Goal: Information Seeking & Learning: Learn about a topic

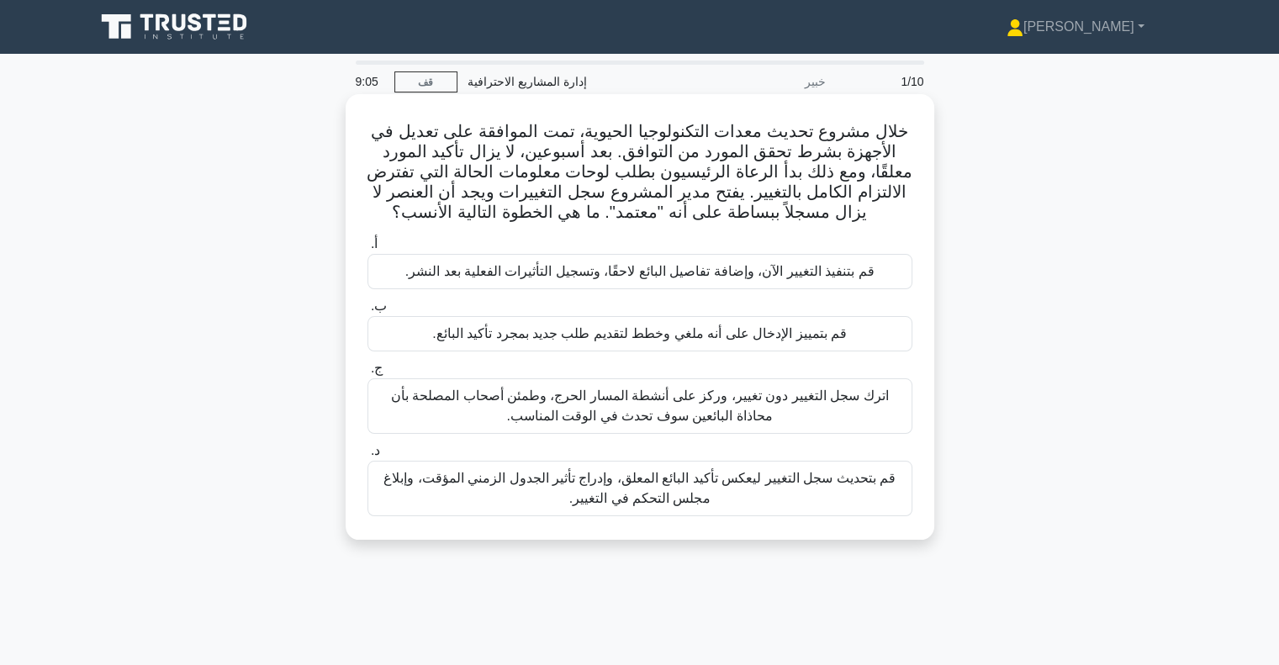
click at [569, 490] on font "قم بتحديث سجل التغيير ليعكس تأكيد البائع المعلق، وإدراج تأثير الجدول الزمني الم…" at bounding box center [640, 488] width 530 height 40
click at [368, 457] on input "د. قم بتحديث سجل التغيير ليعكس تأكيد البائع المعلق، وإدراج تأثير الجدول الزمني …" at bounding box center [368, 451] width 0 height 11
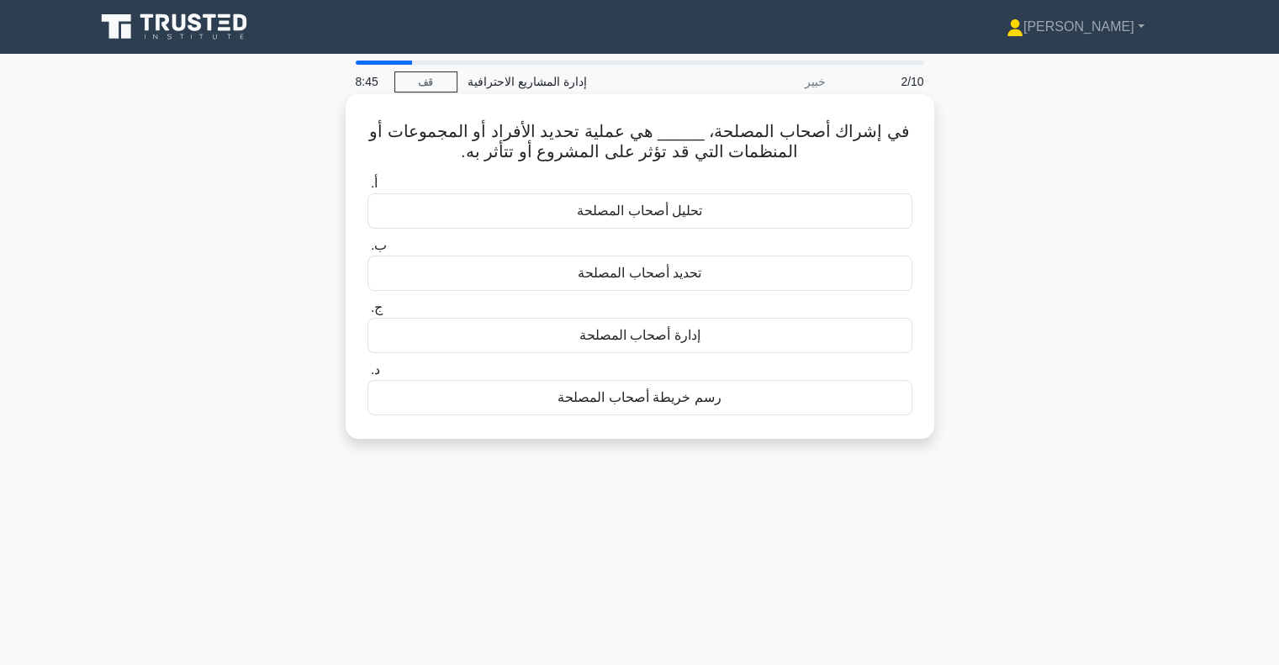
click at [703, 275] on div "تحديد أصحاب المصلحة" at bounding box center [640, 273] width 545 height 35
click at [368, 251] on input "ب. تحديد أصحاب المصلحة" at bounding box center [368, 246] width 0 height 11
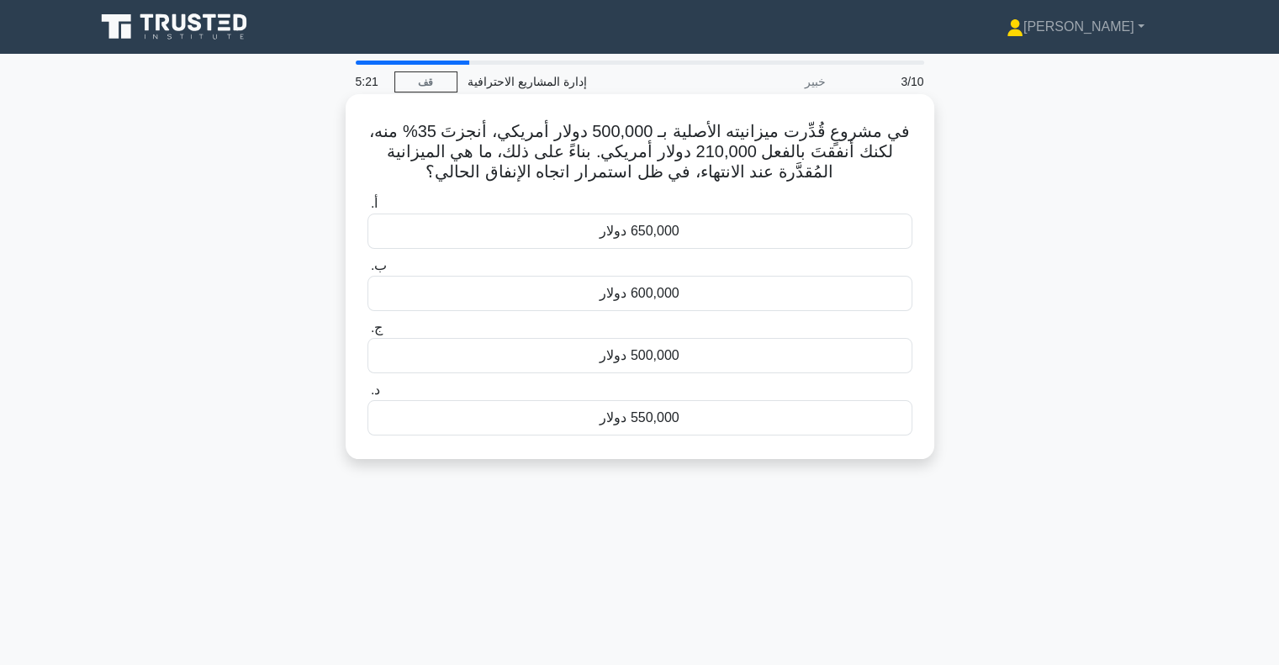
click at [643, 295] on font "600,000 دولار" at bounding box center [639, 293] width 79 height 14
click at [368, 272] on input "ب. 600,000 دولار" at bounding box center [368, 266] width 0 height 11
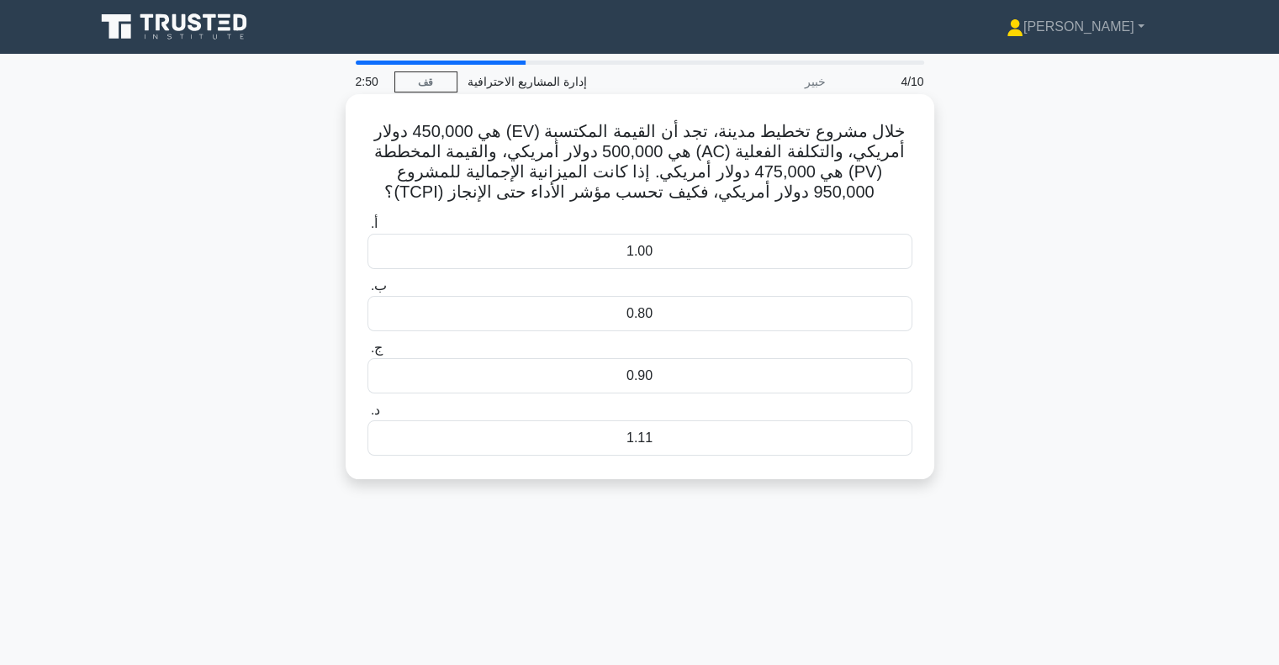
click at [654, 442] on div "1.11" at bounding box center [640, 437] width 545 height 35
click at [368, 416] on input "د. 1.11" at bounding box center [368, 410] width 0 height 11
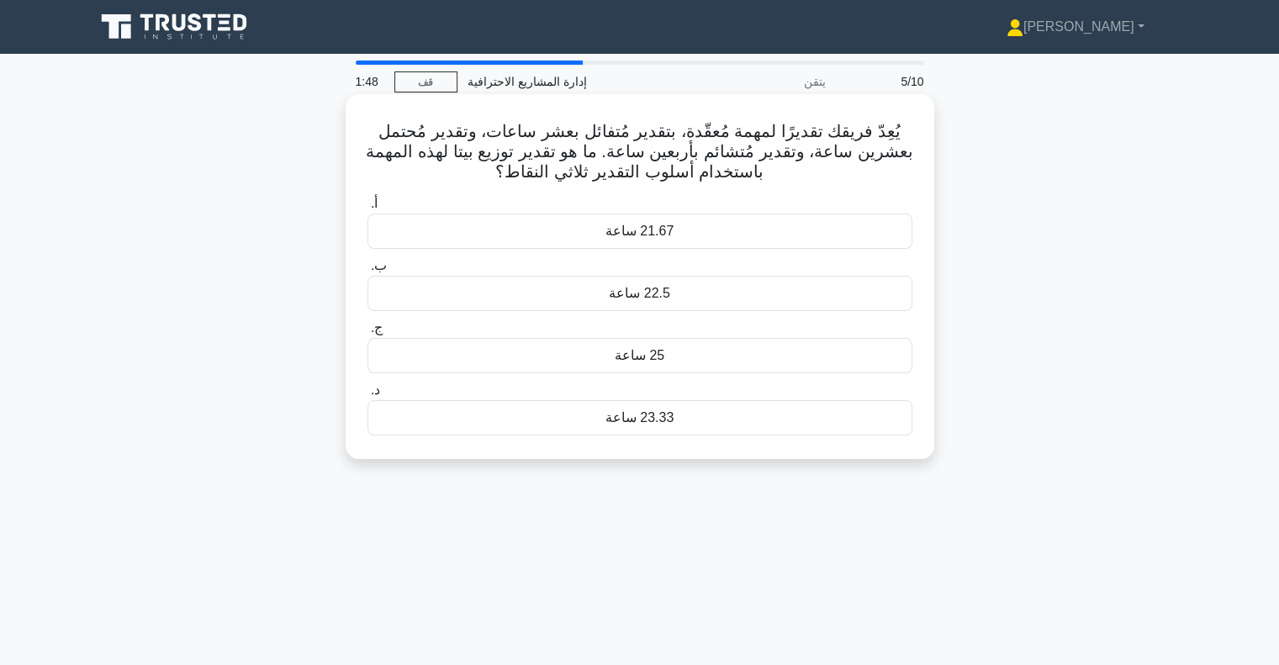
click at [629, 229] on font "21.67 ساعة" at bounding box center [640, 231] width 69 height 14
click at [368, 209] on input "أ. 21.67 ساعة" at bounding box center [368, 203] width 0 height 11
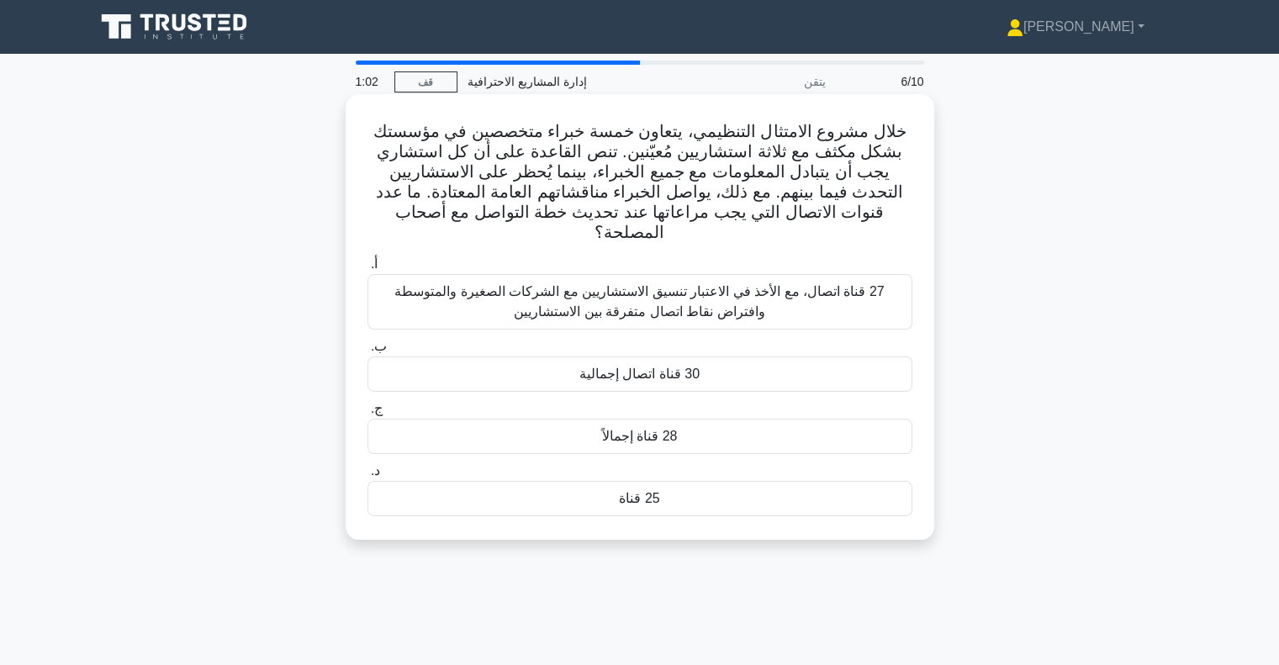
click at [635, 429] on font "28 قناة إجمالاً" at bounding box center [640, 436] width 76 height 14
click at [368, 410] on input "ج. 28 قناة إجمالاً" at bounding box center [368, 409] width 0 height 11
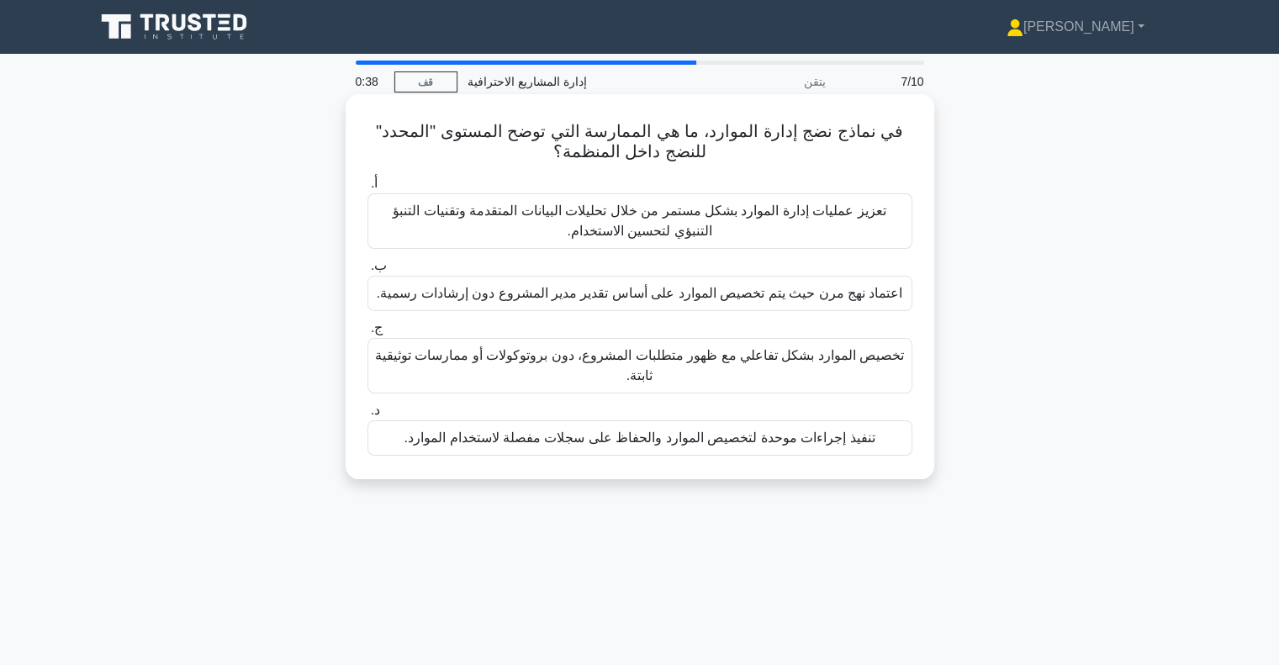
click at [562, 221] on font "تعزيز عمليات إدارة الموارد بشكل مستمر من خلال تحليلات البيانات المتقدمة وتقنيات…" at bounding box center [640, 221] width 530 height 40
click at [368, 189] on input "أ. تعزيز عمليات إدارة الموارد بشكل مستمر من خلال تحليلات البيانات المتقدمة وتقن…" at bounding box center [368, 183] width 0 height 11
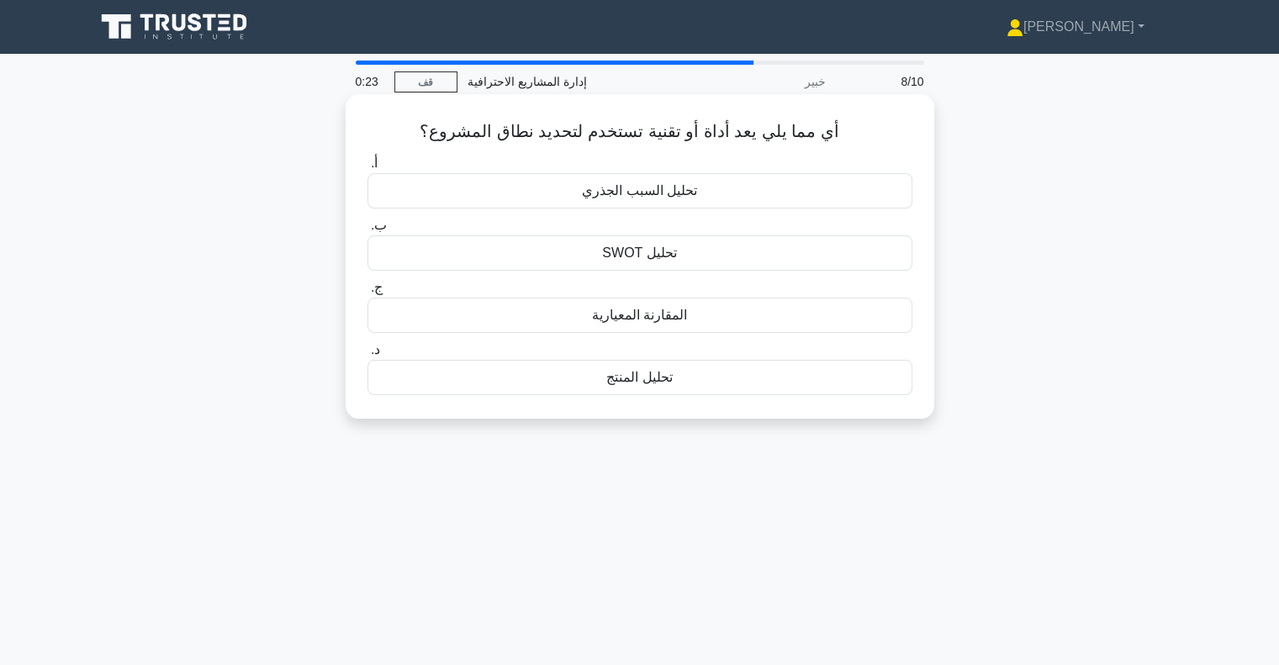
click at [611, 318] on font "المقارنة المعيارية" at bounding box center [639, 315] width 95 height 14
click at [368, 294] on input "ج. المقارنة المعيارية" at bounding box center [368, 288] width 0 height 11
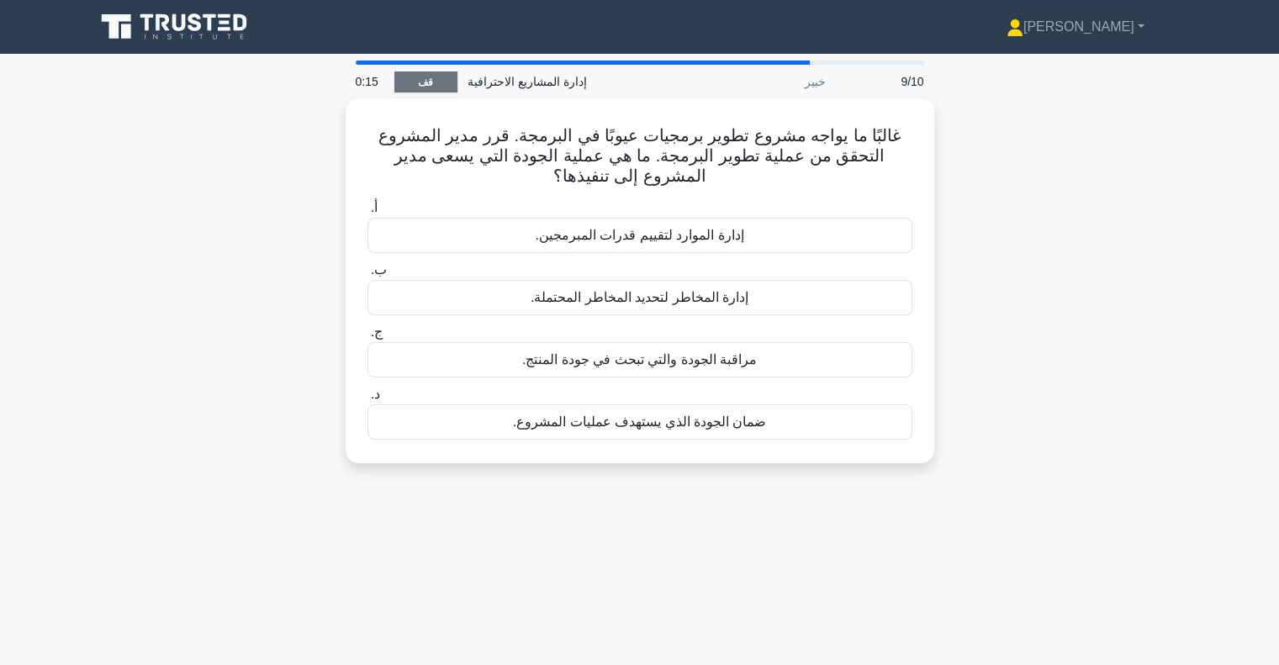
click at [436, 83] on link "قف" at bounding box center [425, 81] width 63 height 21
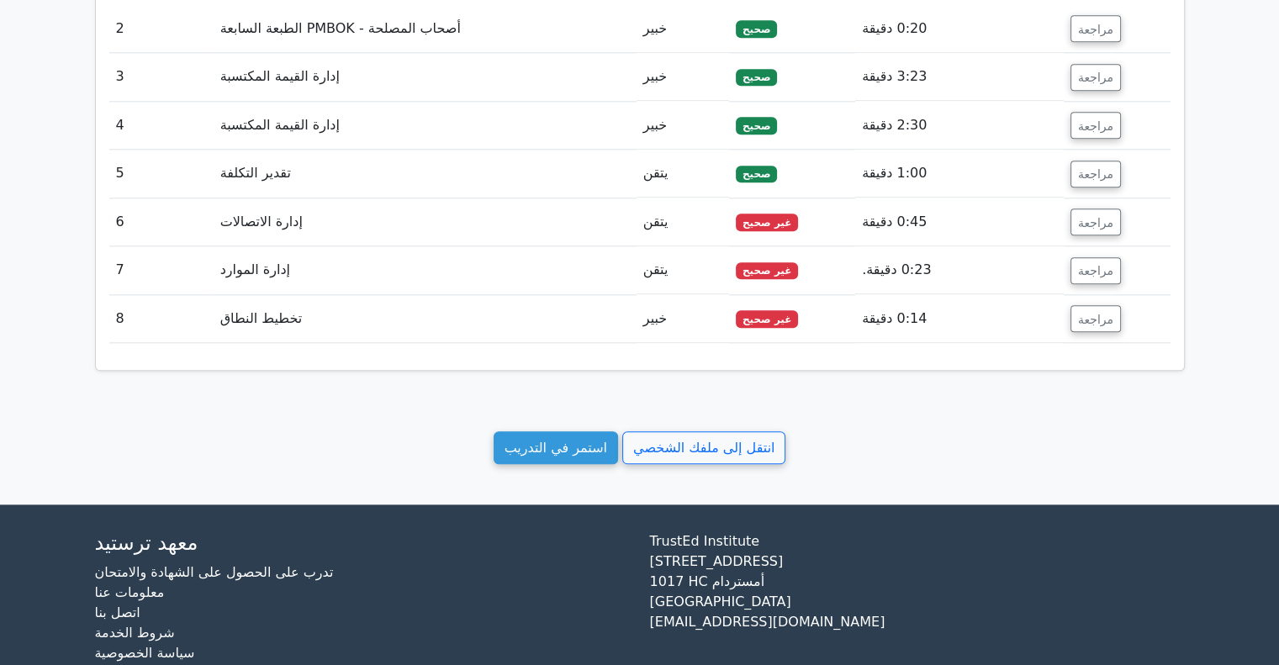
scroll to position [1934, 0]
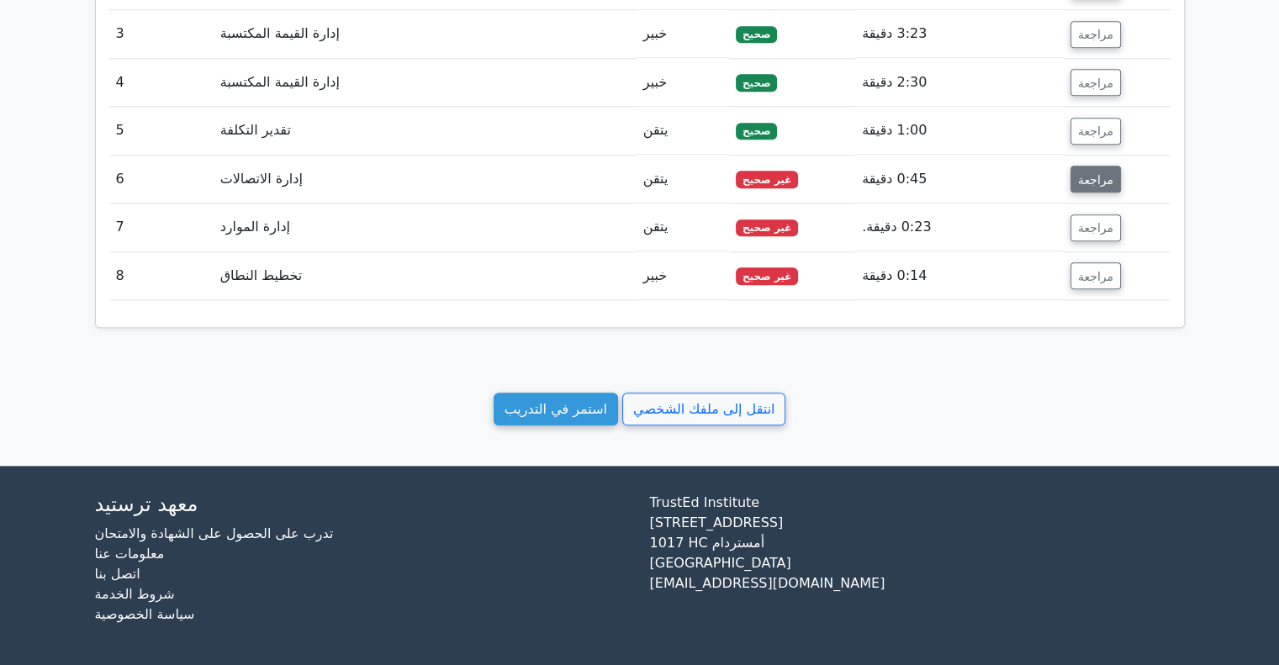
click at [1093, 172] on font "مراجعة" at bounding box center [1095, 178] width 35 height 13
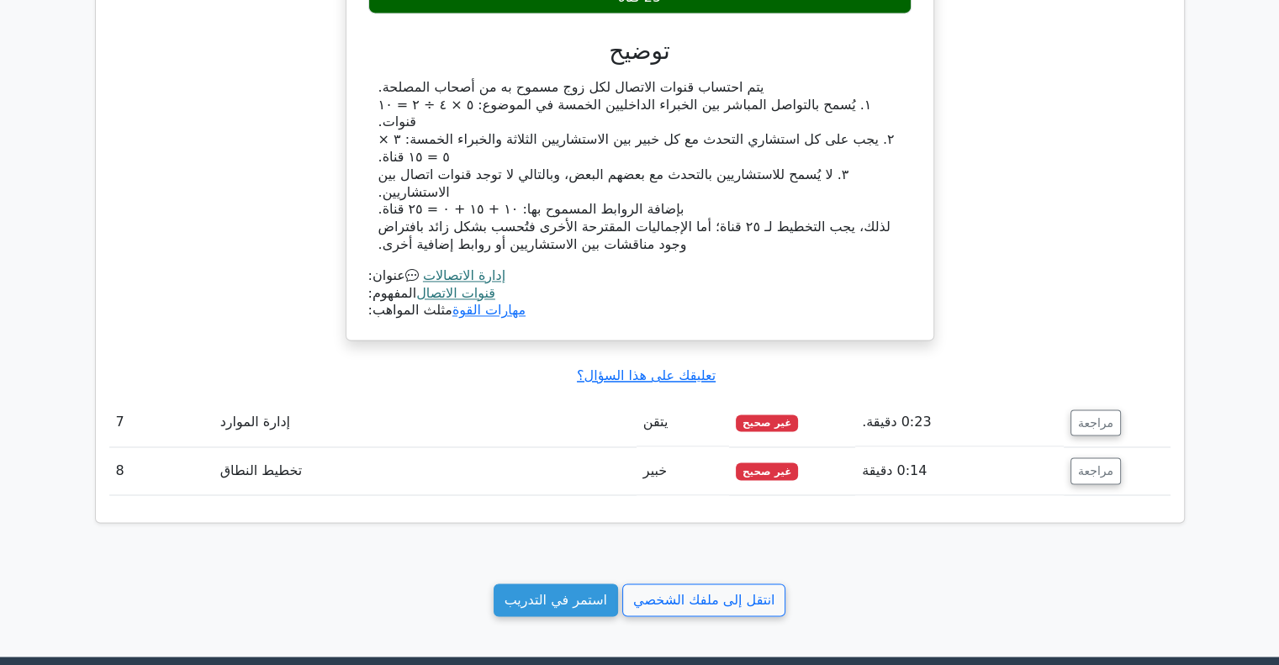
scroll to position [2523, 0]
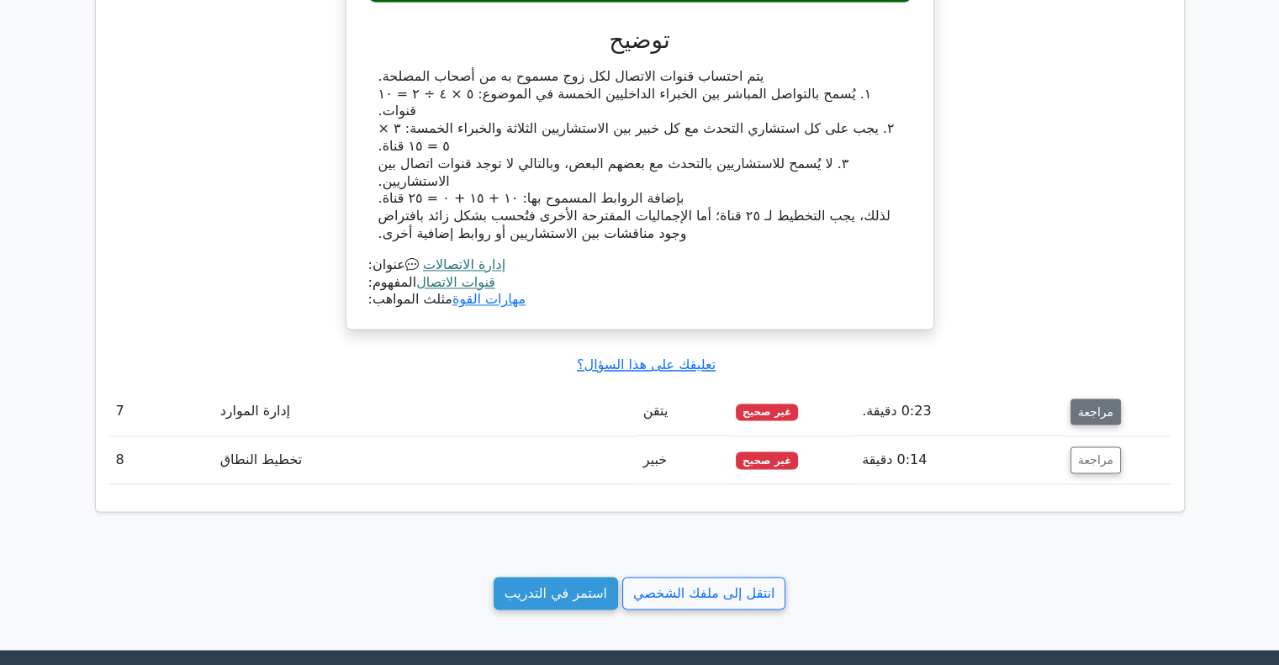
click at [1083, 405] on font "مراجعة" at bounding box center [1095, 411] width 35 height 13
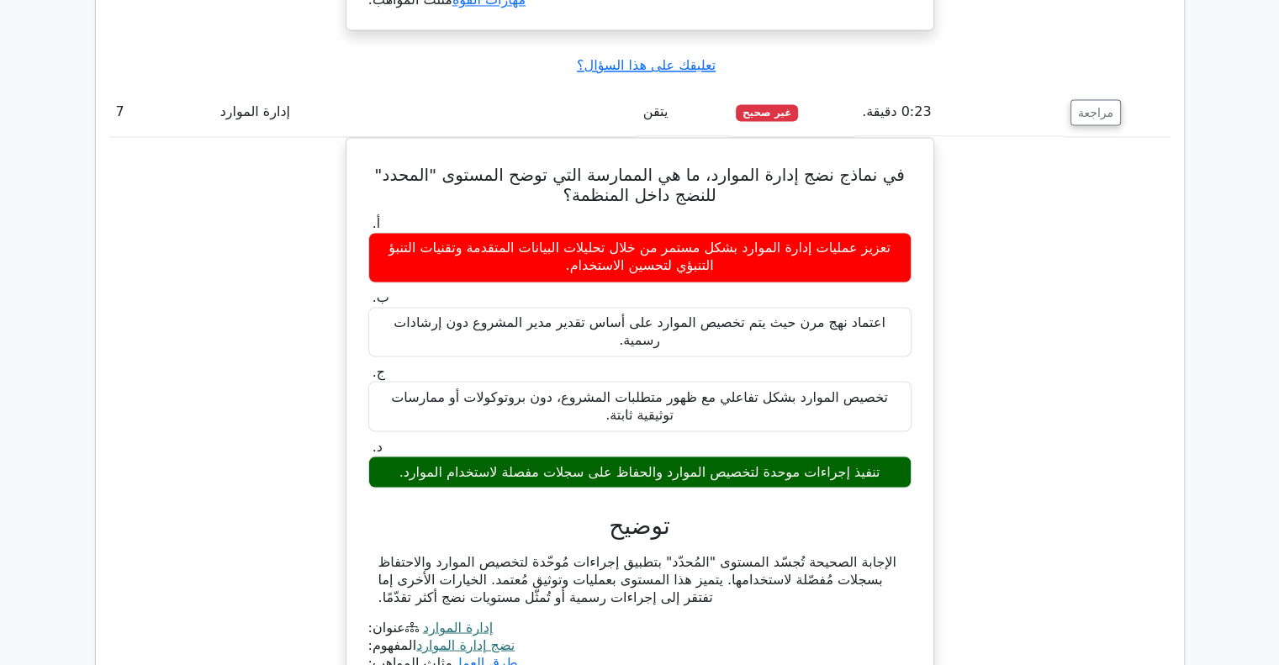
scroll to position [3196, 0]
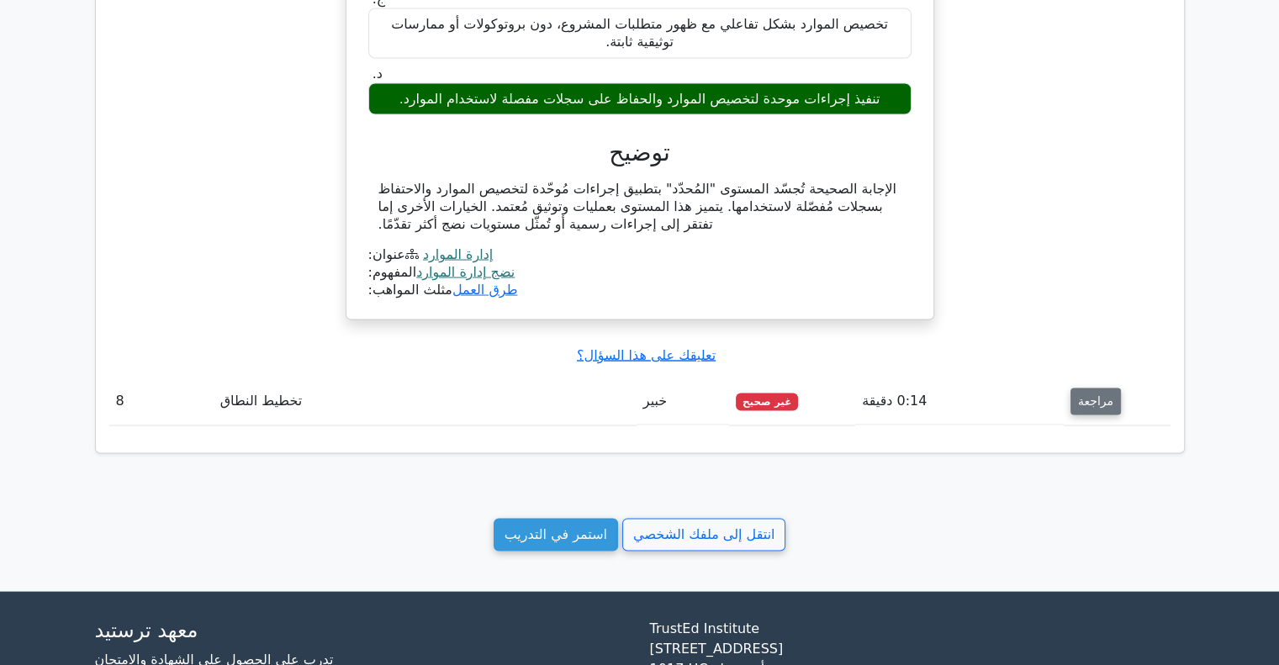
click at [1109, 388] on button "مراجعة" at bounding box center [1096, 401] width 50 height 27
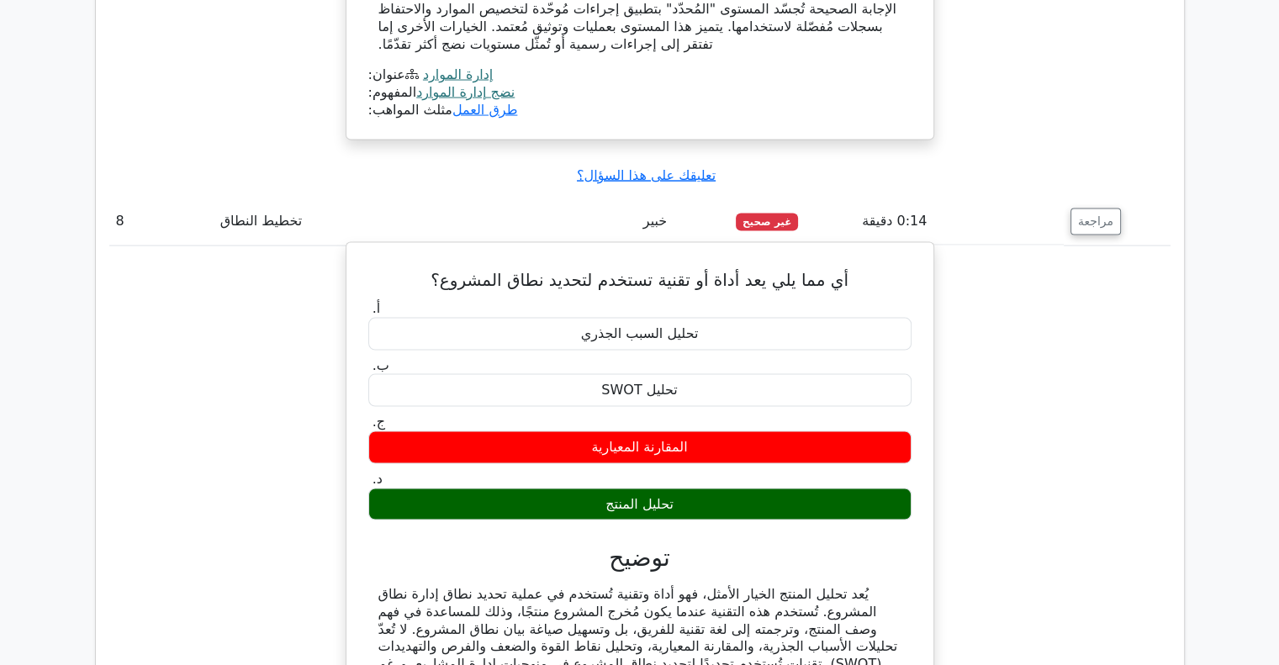
scroll to position [3448, 0]
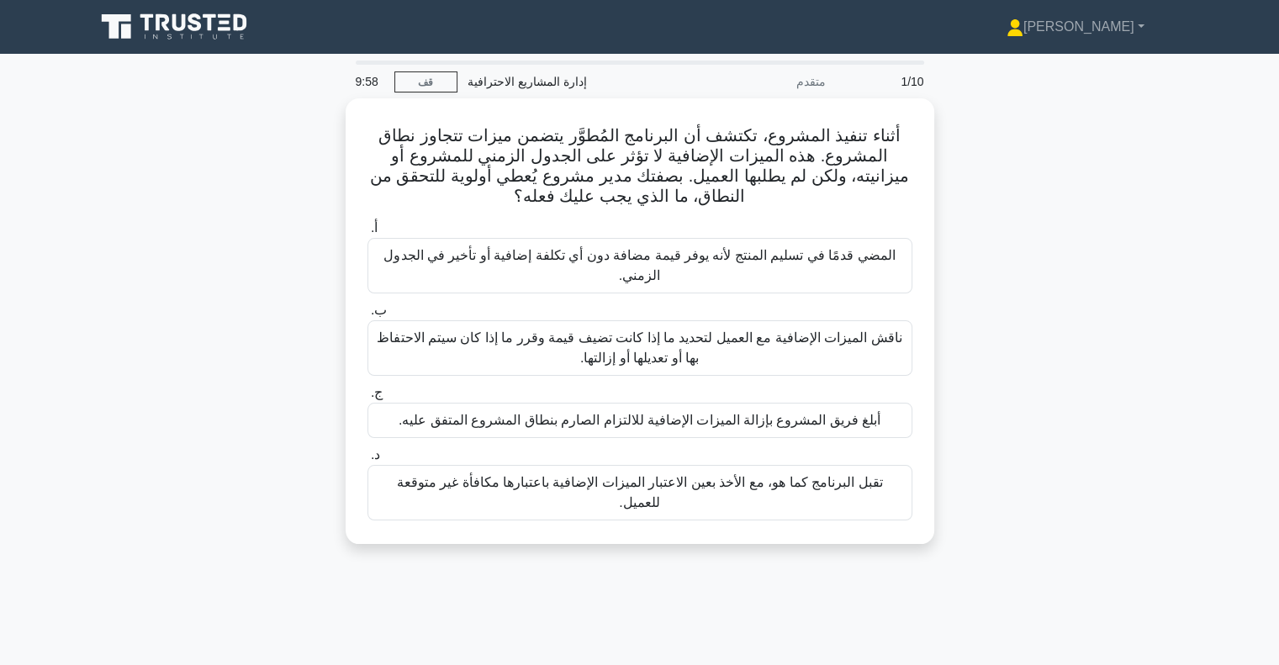
click at [1060, 188] on div "أثناء تنفيذ المشروع، تكتشف أن البرنامج المُطوَّر يتضمن ميزات تتجاوز نطاق المشرو…" at bounding box center [640, 331] width 1110 height 466
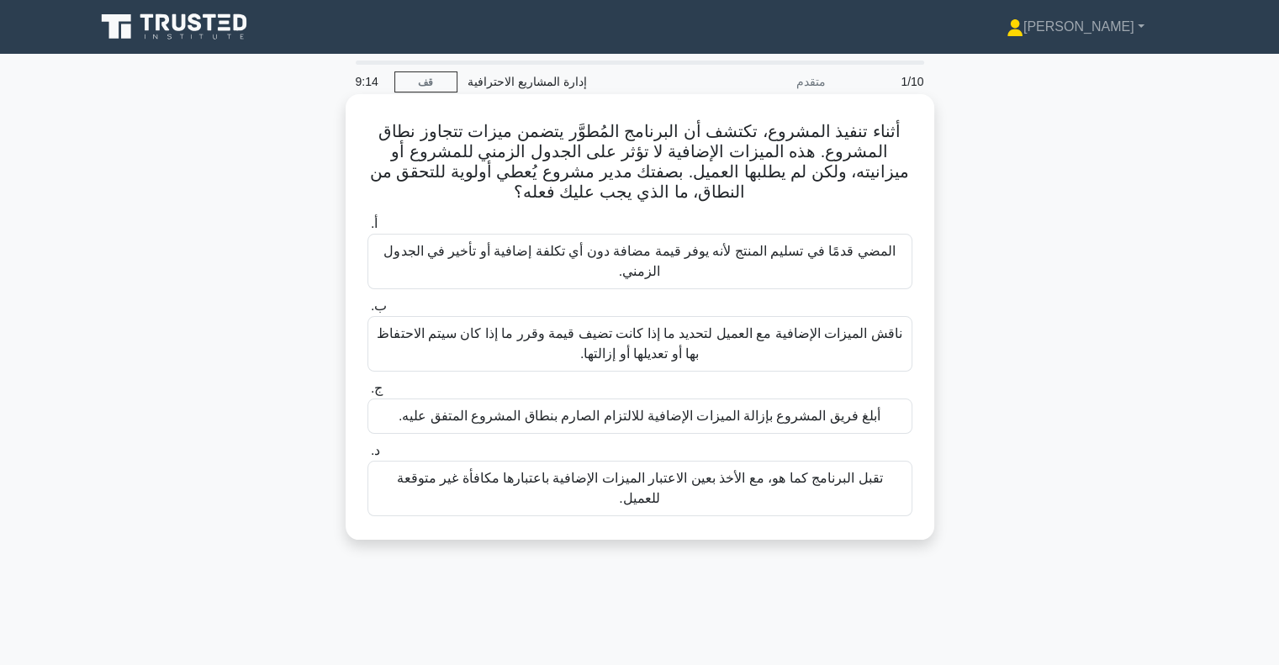
click at [577, 346] on font "ناقش الميزات الإضافية مع العميل لتحديد ما إذا كانت تضيف قيمة وقرر ما إذا كان سي…" at bounding box center [640, 344] width 530 height 40
click at [368, 312] on input "ب. ناقش الميزات الإضافية مع العميل لتحديد ما إذا كانت تضيف قيمة وقرر ما إذا كان…" at bounding box center [368, 306] width 0 height 11
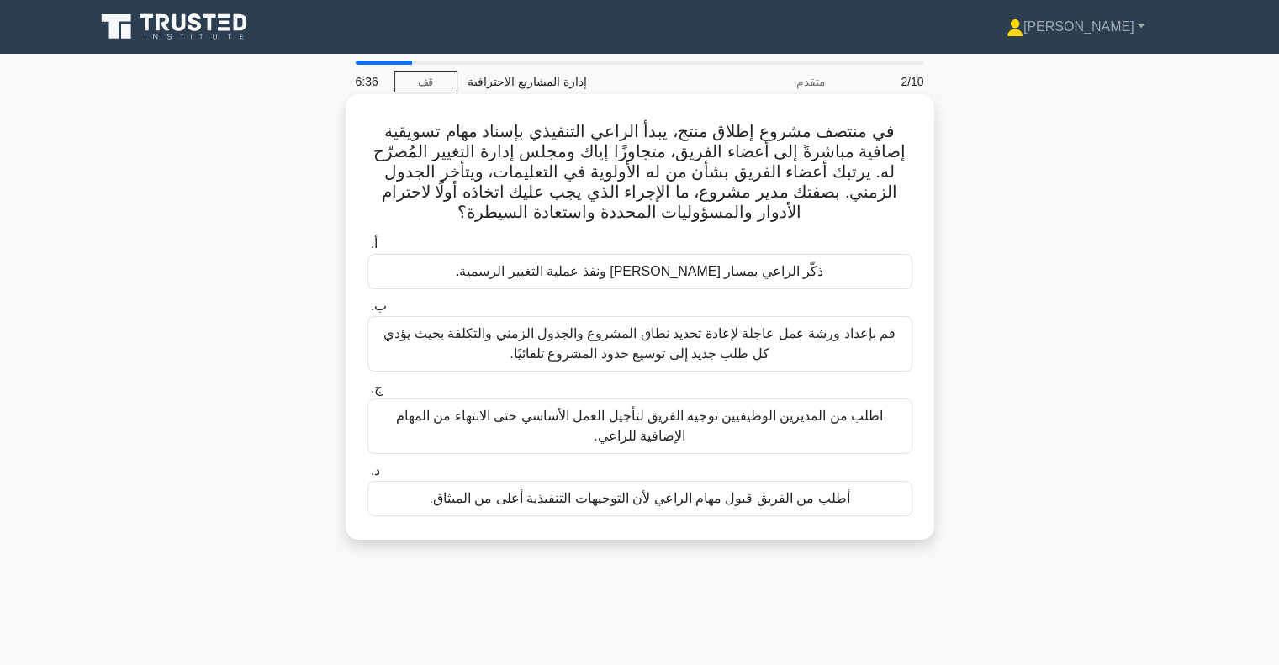
click at [642, 267] on font "ذكّر الراعي بمسار التصعيد ونفذ عملية التغيير الرسمية." at bounding box center [640, 271] width 368 height 14
click at [368, 250] on input "أ. ذكّر الراعي بمسار التصعيد ونفذ عملية التغيير الرسمية." at bounding box center [368, 244] width 0 height 11
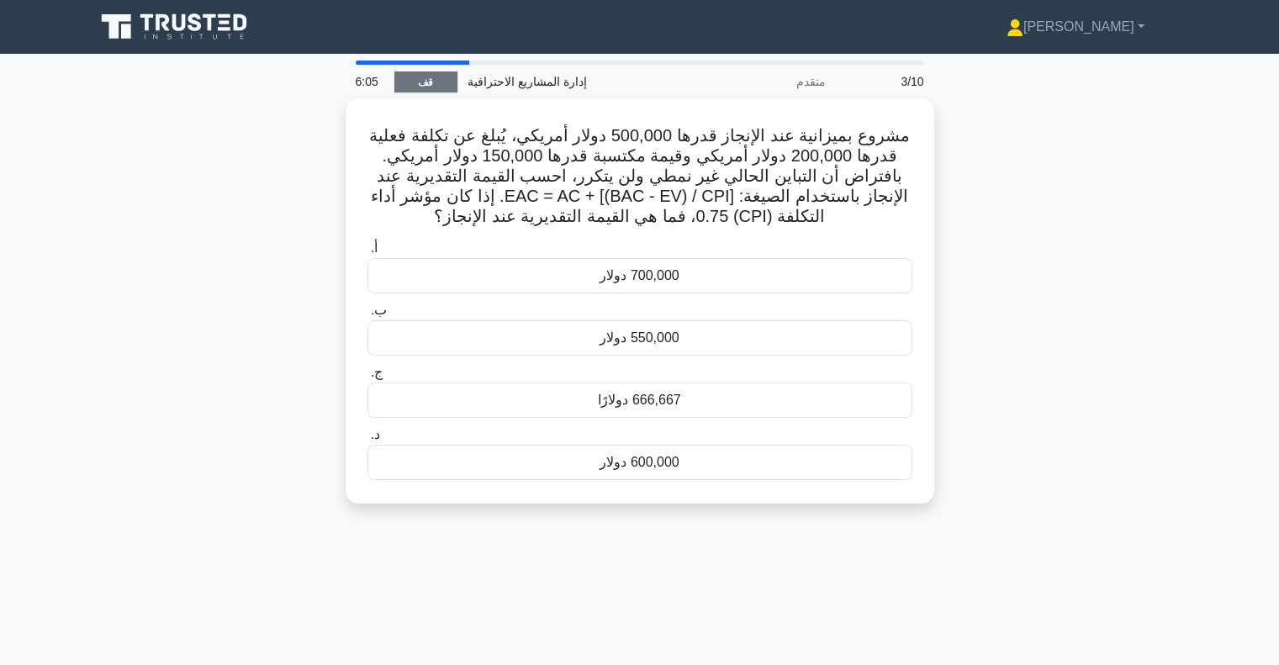
click at [434, 82] on link "قف" at bounding box center [425, 81] width 63 height 21
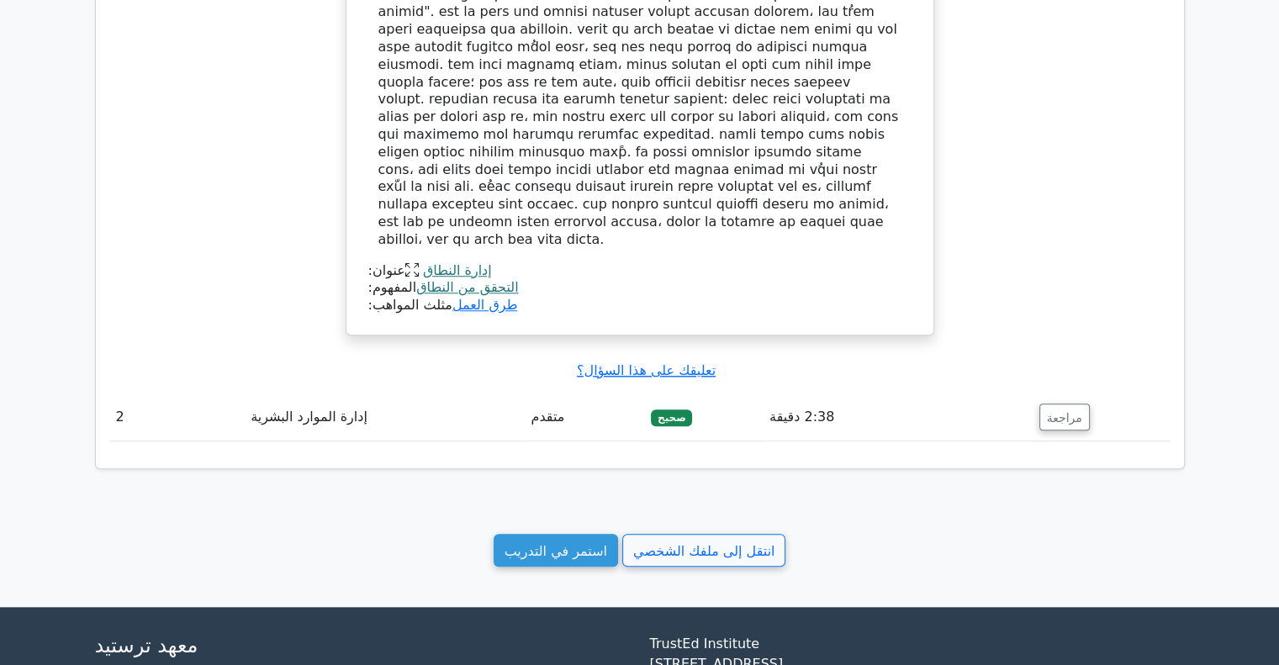
scroll to position [1495, 0]
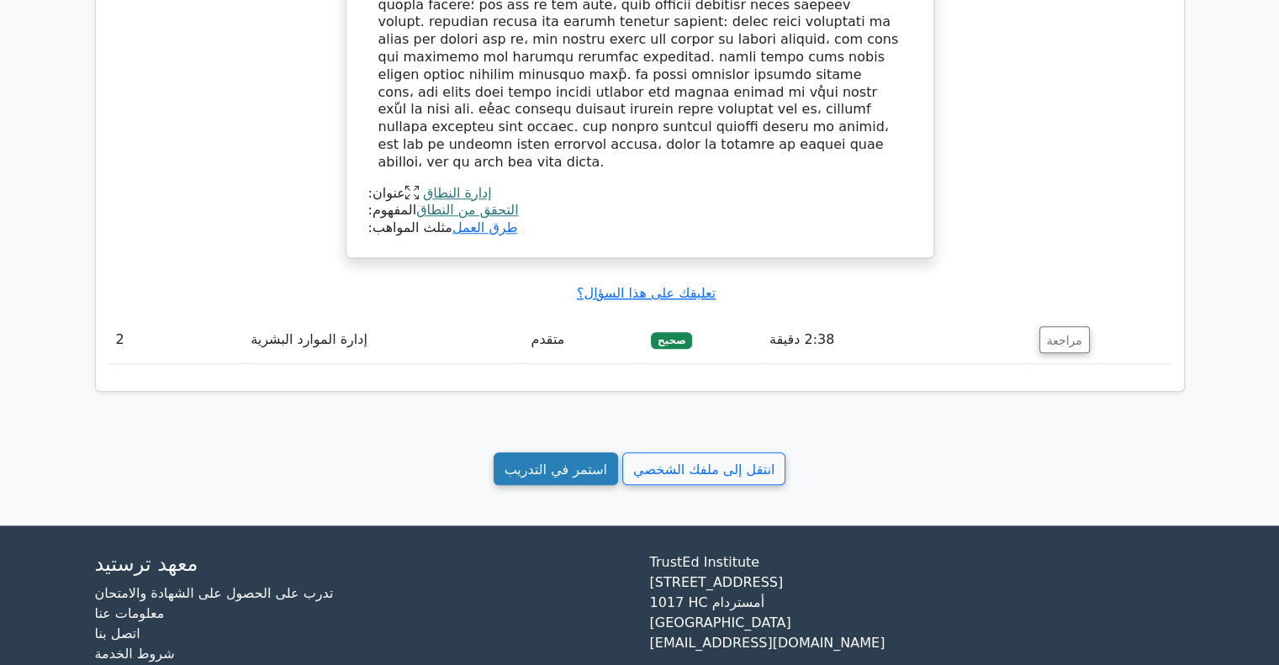
click at [542, 461] on font "استمر في التدريب" at bounding box center [556, 469] width 103 height 16
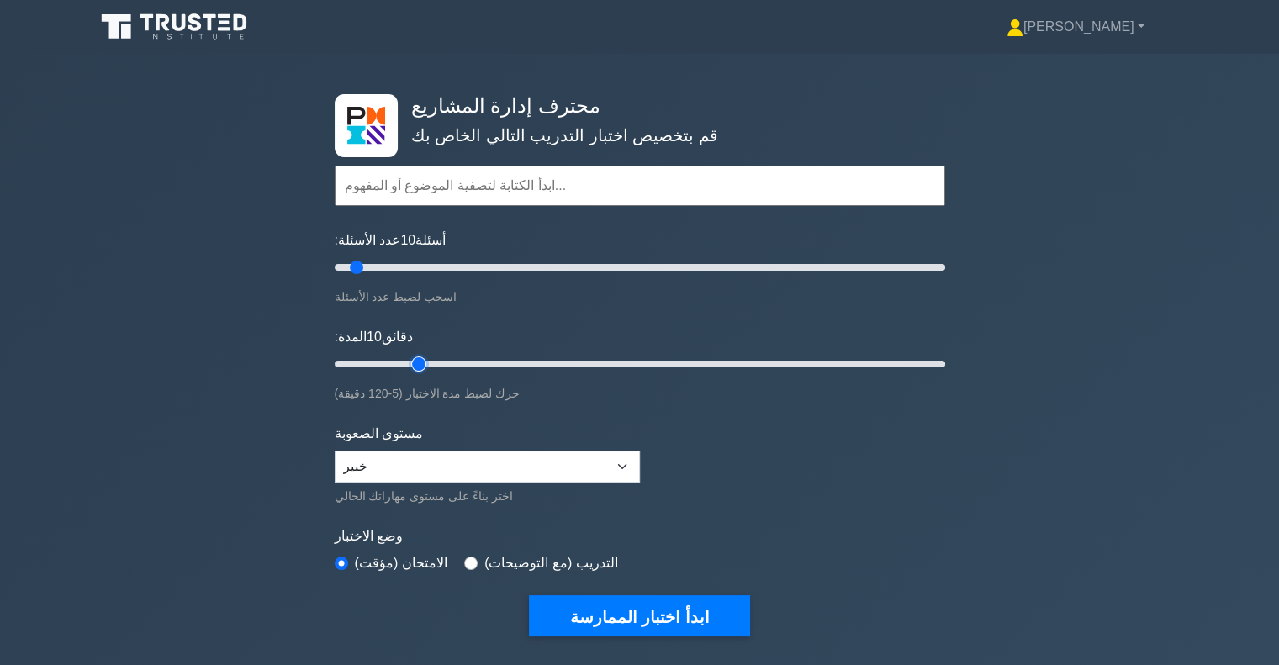
type input "20"
click at [410, 354] on input "المدة: 10 دقائق" at bounding box center [640, 364] width 611 height 20
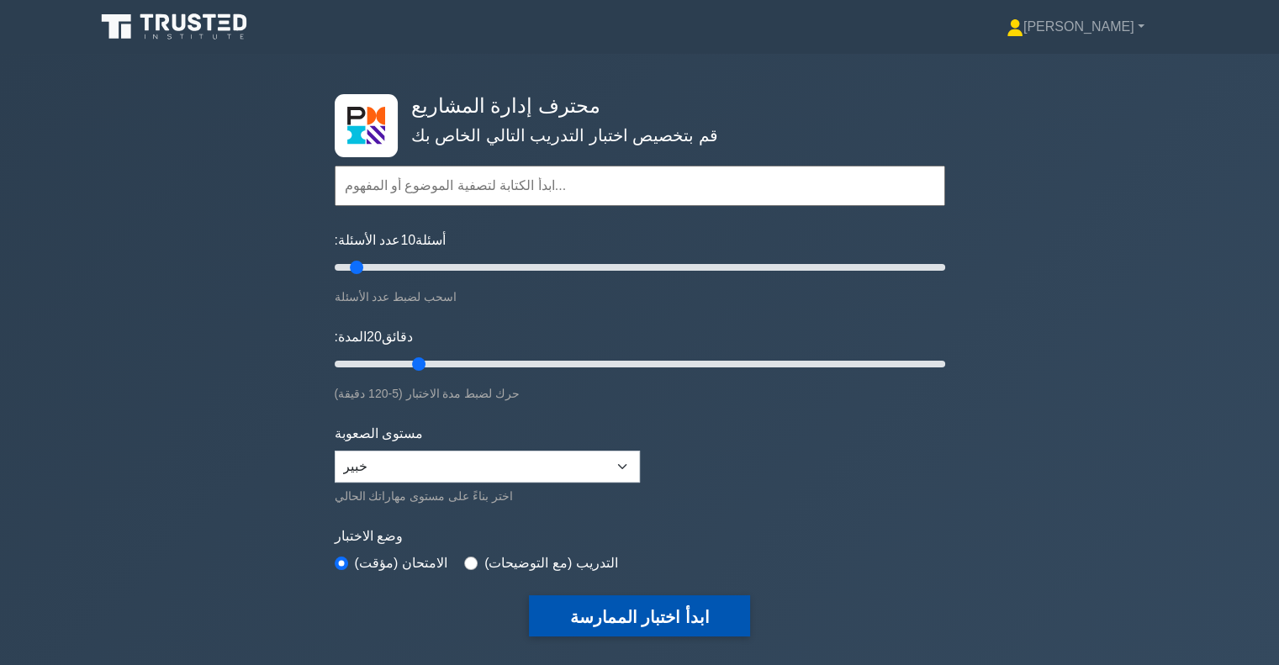
click at [611, 615] on font "ابدأ اختبار الممارسة" at bounding box center [639, 617] width 140 height 19
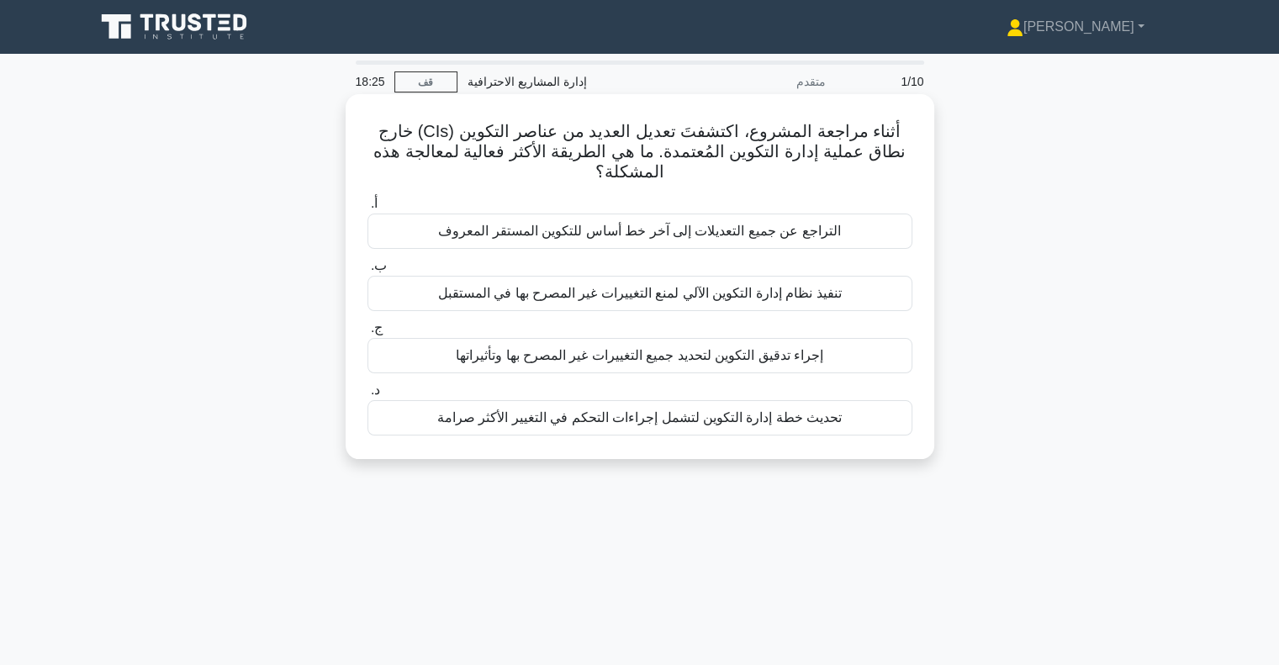
click at [627, 362] on font "إجراء تدقيق التكوين لتحديد جميع التغييرات غير المصرح بها وتأثيراتها" at bounding box center [640, 355] width 368 height 14
click at [368, 334] on input "ج. إجراء تدقيق التكوين لتحديد جميع التغييرات غير المصرح بها وتأثيراتها" at bounding box center [368, 328] width 0 height 11
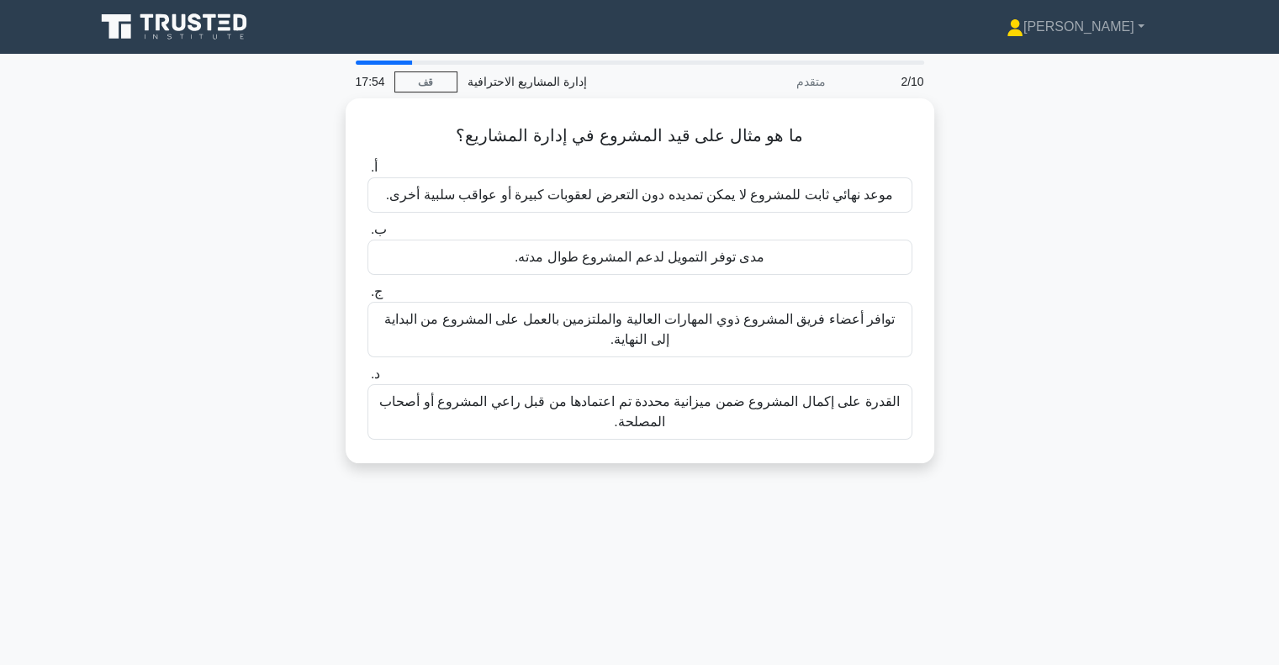
click at [583, 491] on div "17:54 قف إدارة المشاريع الاحترافية متقدم 2/10 ما هو مثال على قيد المشروع في إدا…" at bounding box center [640, 481] width 1110 height 841
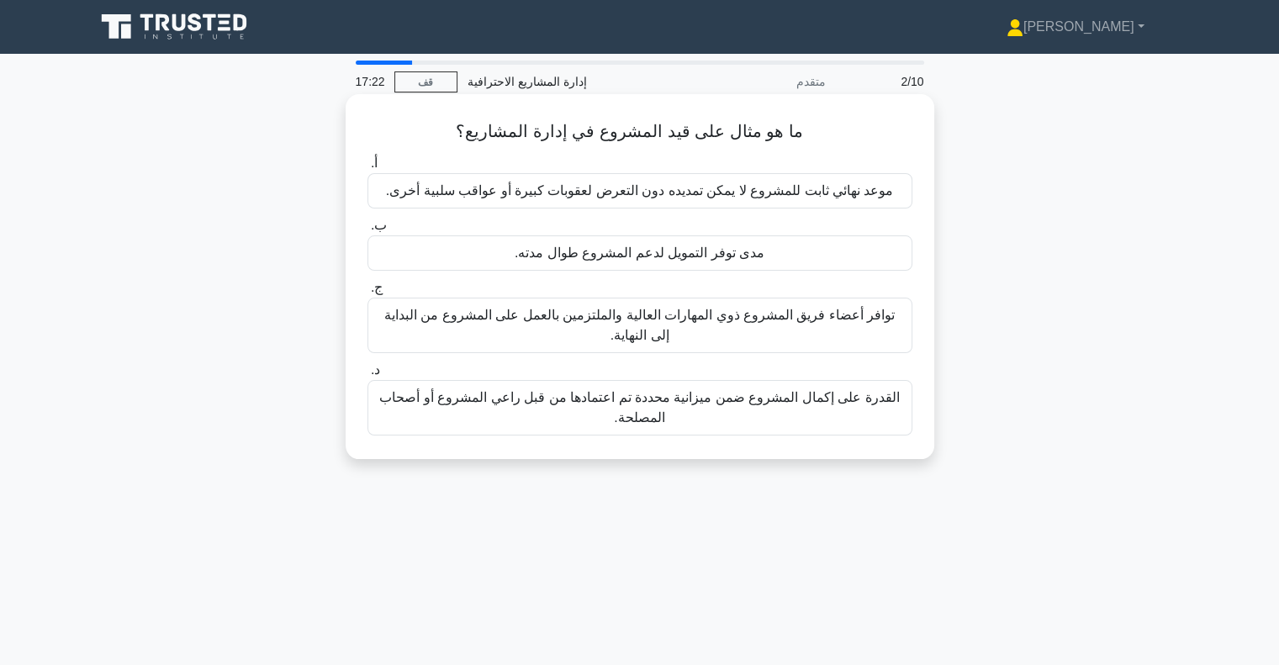
click at [677, 201] on font "موعد نهائي ثابت للمشروع لا يمكن تمديده دون التعرض لعقوبات كبيرة أو عواقب سلبية …" at bounding box center [640, 191] width 508 height 20
click at [368, 169] on input "أ. موعد نهائي ثابت للمشروع لا يمكن تمديده دون التعرض لعقوبات كبيرة أو عواقب سلب…" at bounding box center [368, 163] width 0 height 11
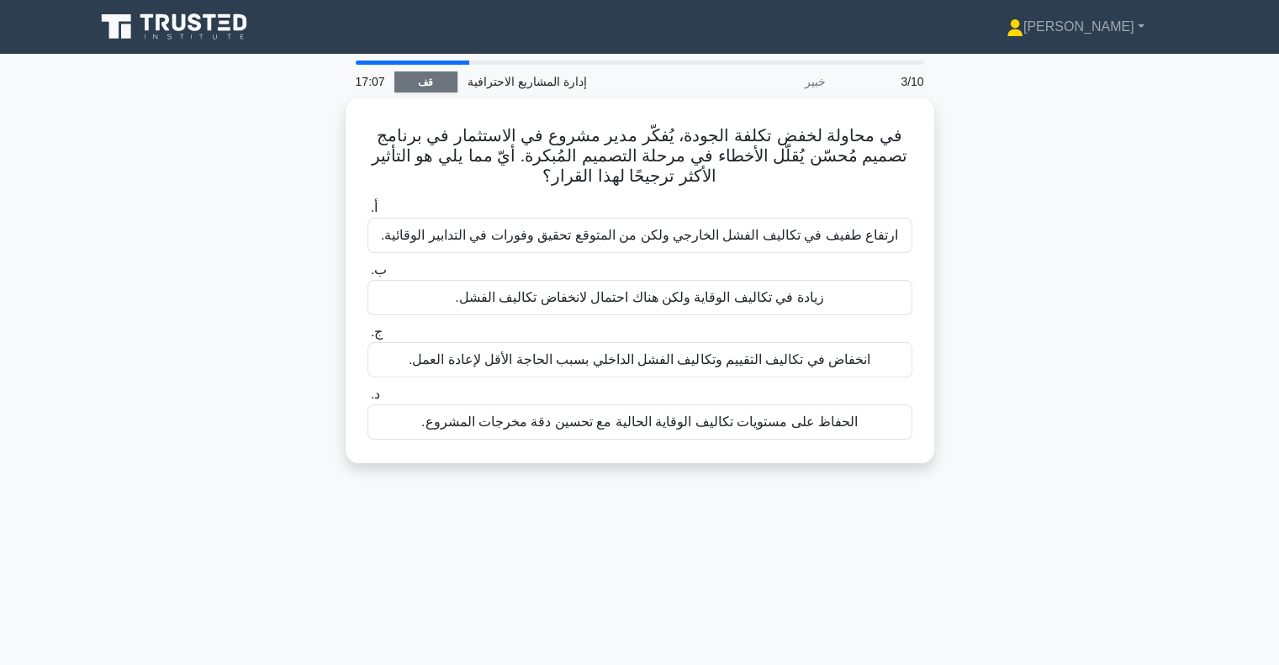
click at [431, 84] on font "قف" at bounding box center [425, 83] width 15 height 12
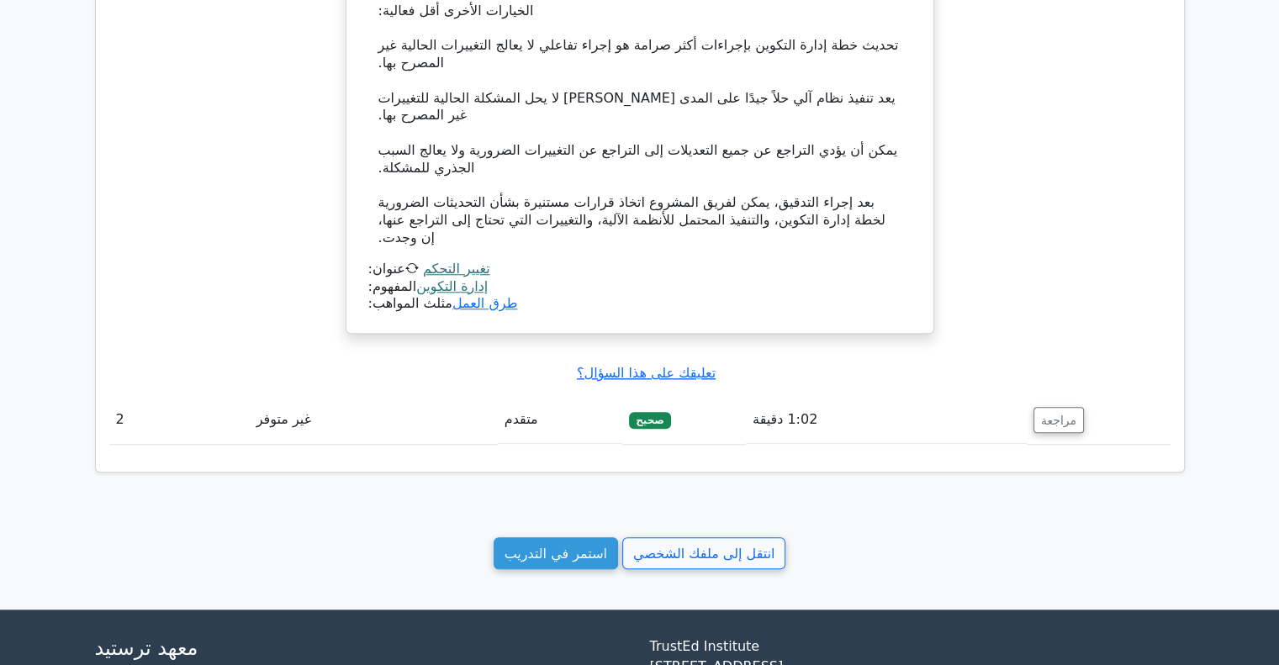
scroll to position [1598, 0]
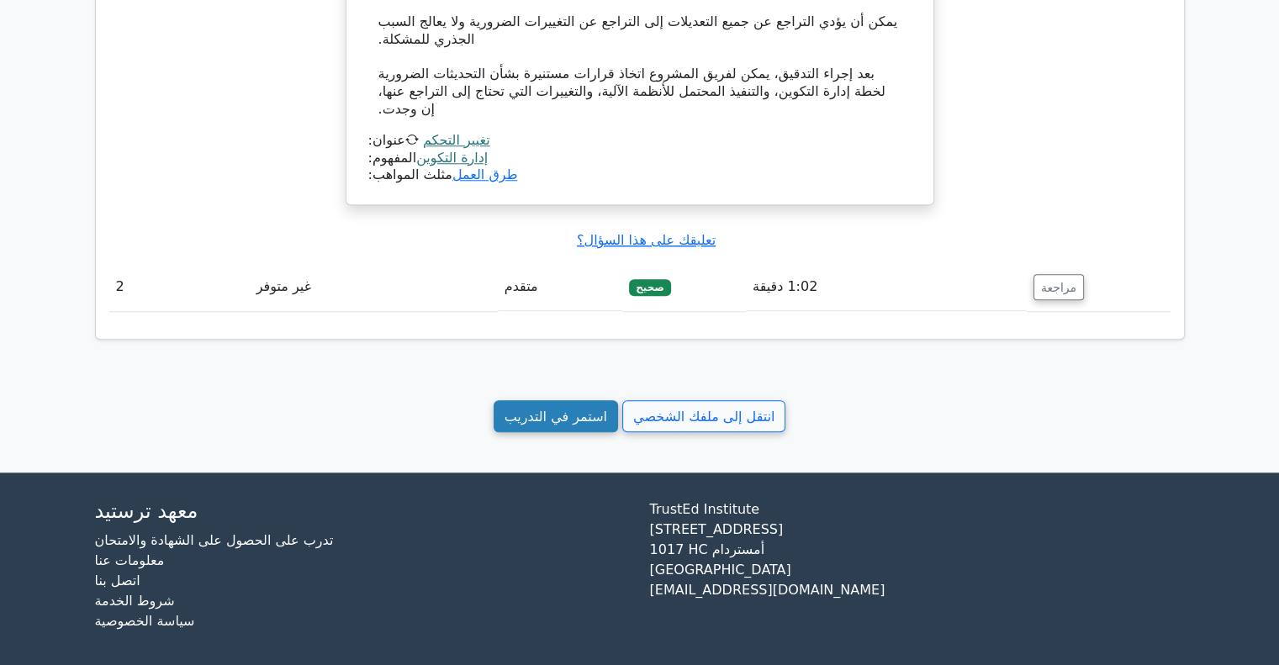
click at [579, 400] on link "استمر في التدريب" at bounding box center [556, 416] width 124 height 33
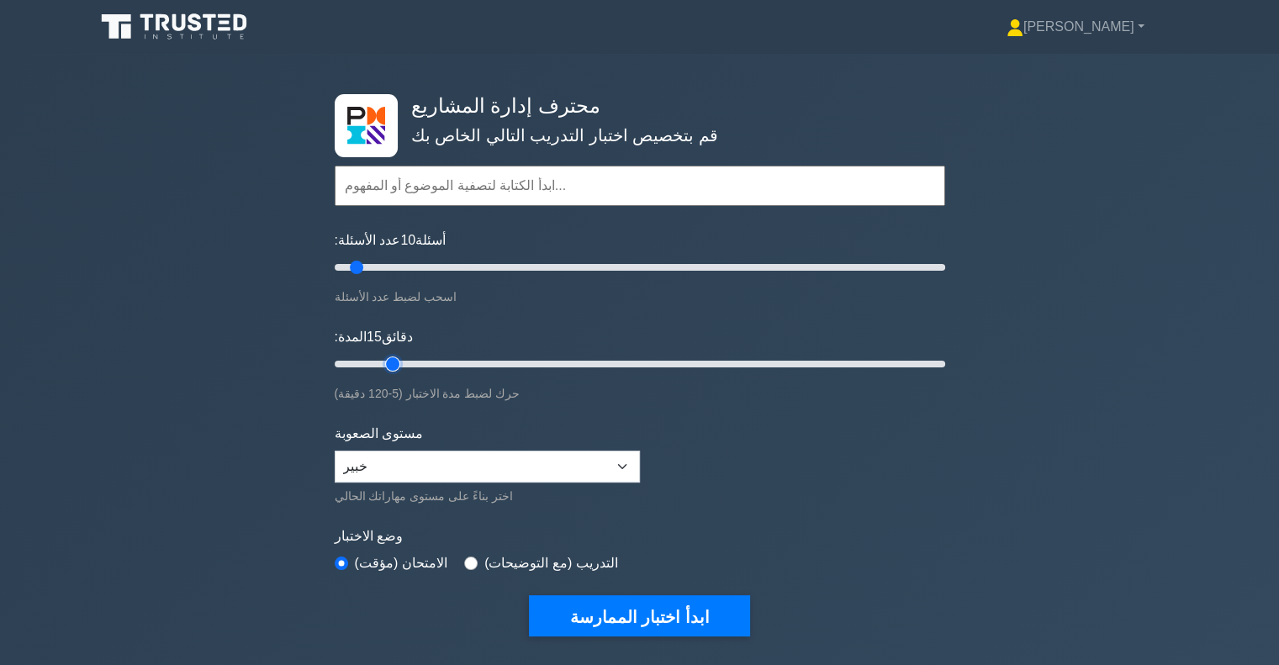
type input "15"
click at [396, 363] on input "المدة: 15 دقائق" at bounding box center [640, 364] width 611 height 20
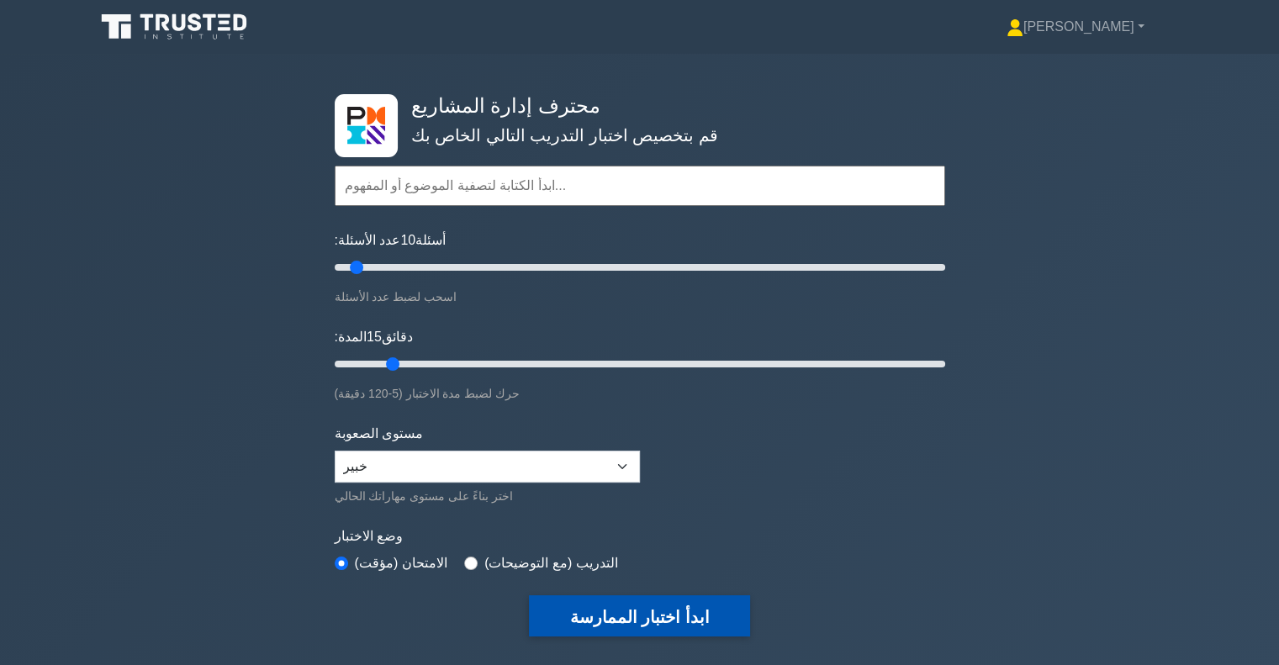
click at [616, 616] on font "ابدأ اختبار الممارسة" at bounding box center [639, 617] width 140 height 19
